Goal: Understand process/instructions

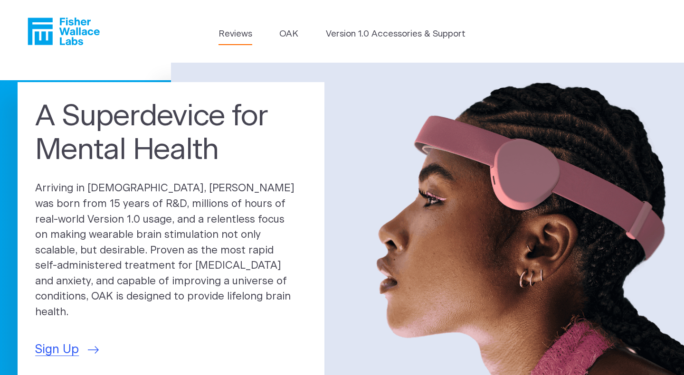
click at [244, 30] on link "Reviews" at bounding box center [235, 34] width 34 height 13
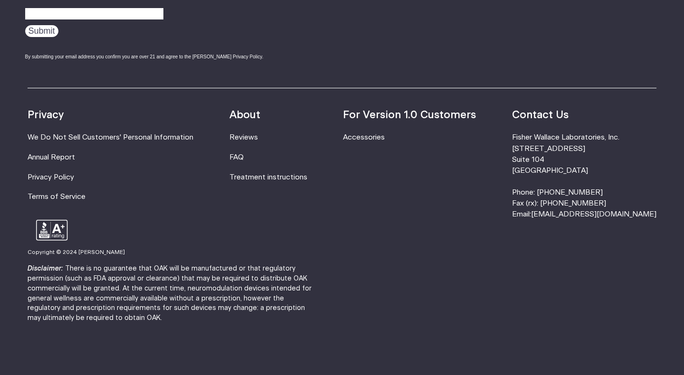
scroll to position [1292, 0]
click at [254, 178] on link "Treatment instructions" at bounding box center [268, 177] width 78 height 7
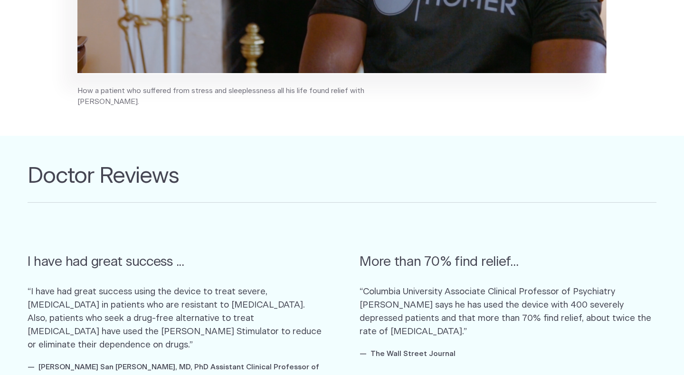
scroll to position [0, 0]
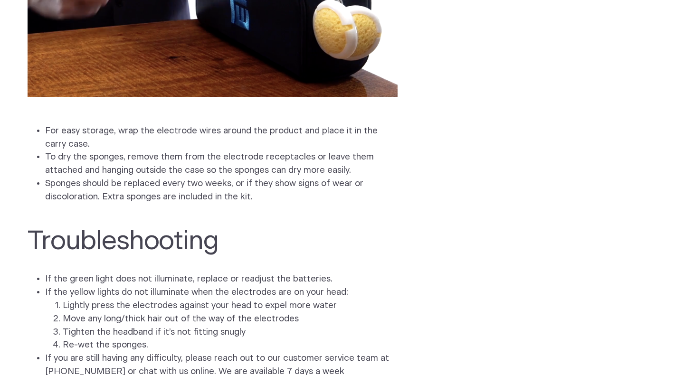
scroll to position [2558, 0]
